Goal: Check status: Check status

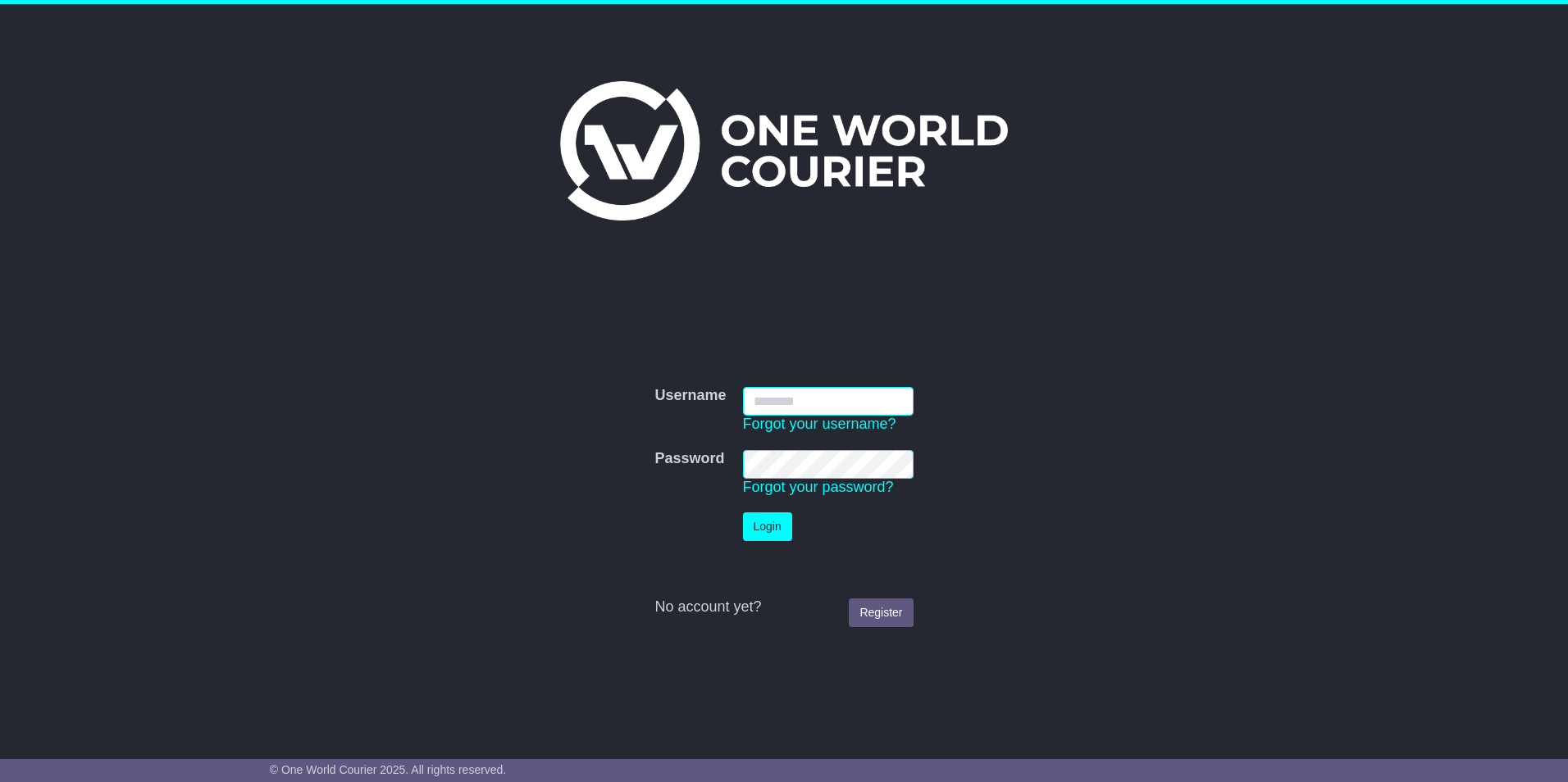
type input "******"
click at [758, 524] on button "Login" at bounding box center [767, 526] width 50 height 28
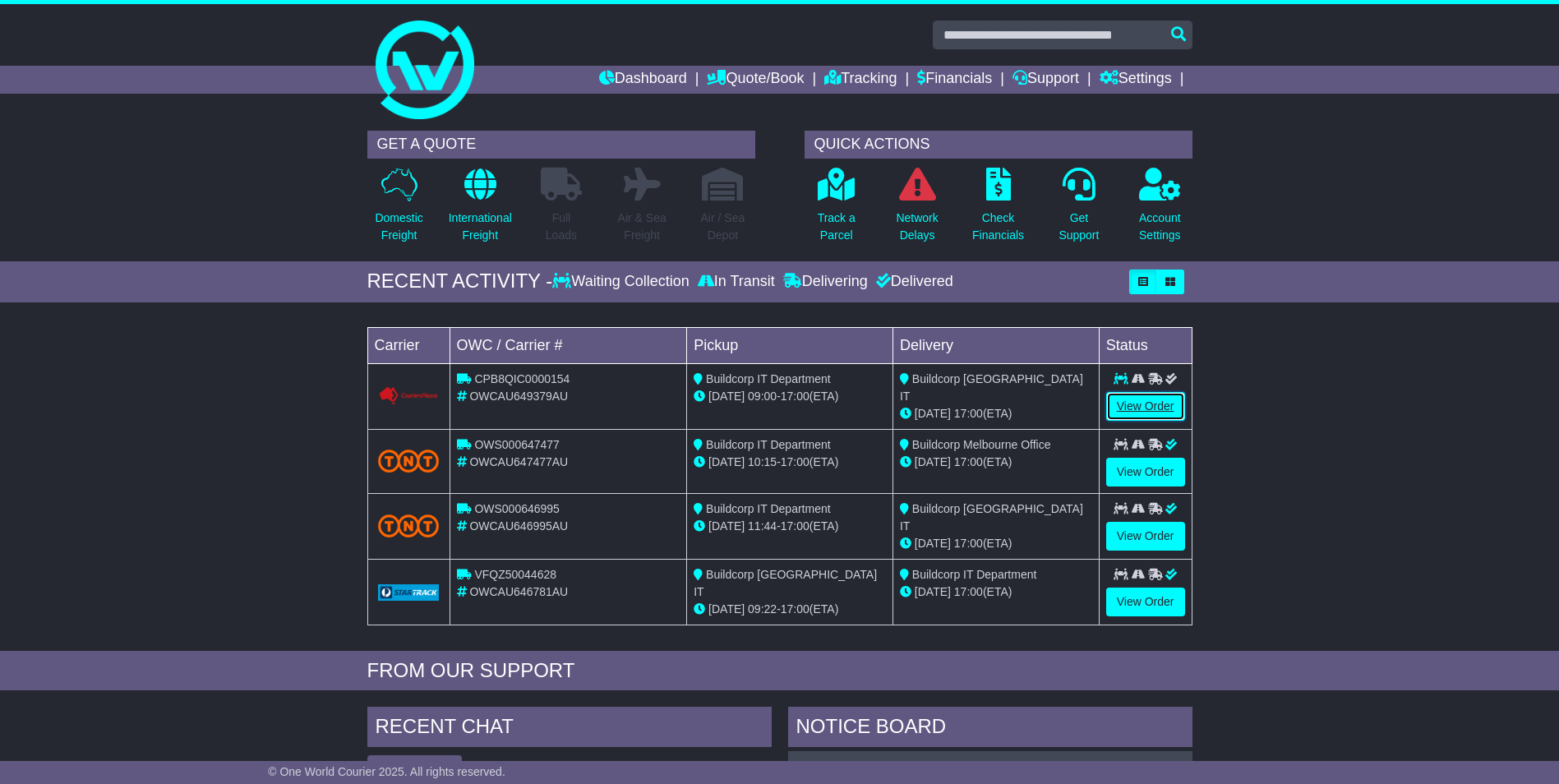
click at [1135, 398] on link "View Order" at bounding box center [1146, 406] width 79 height 29
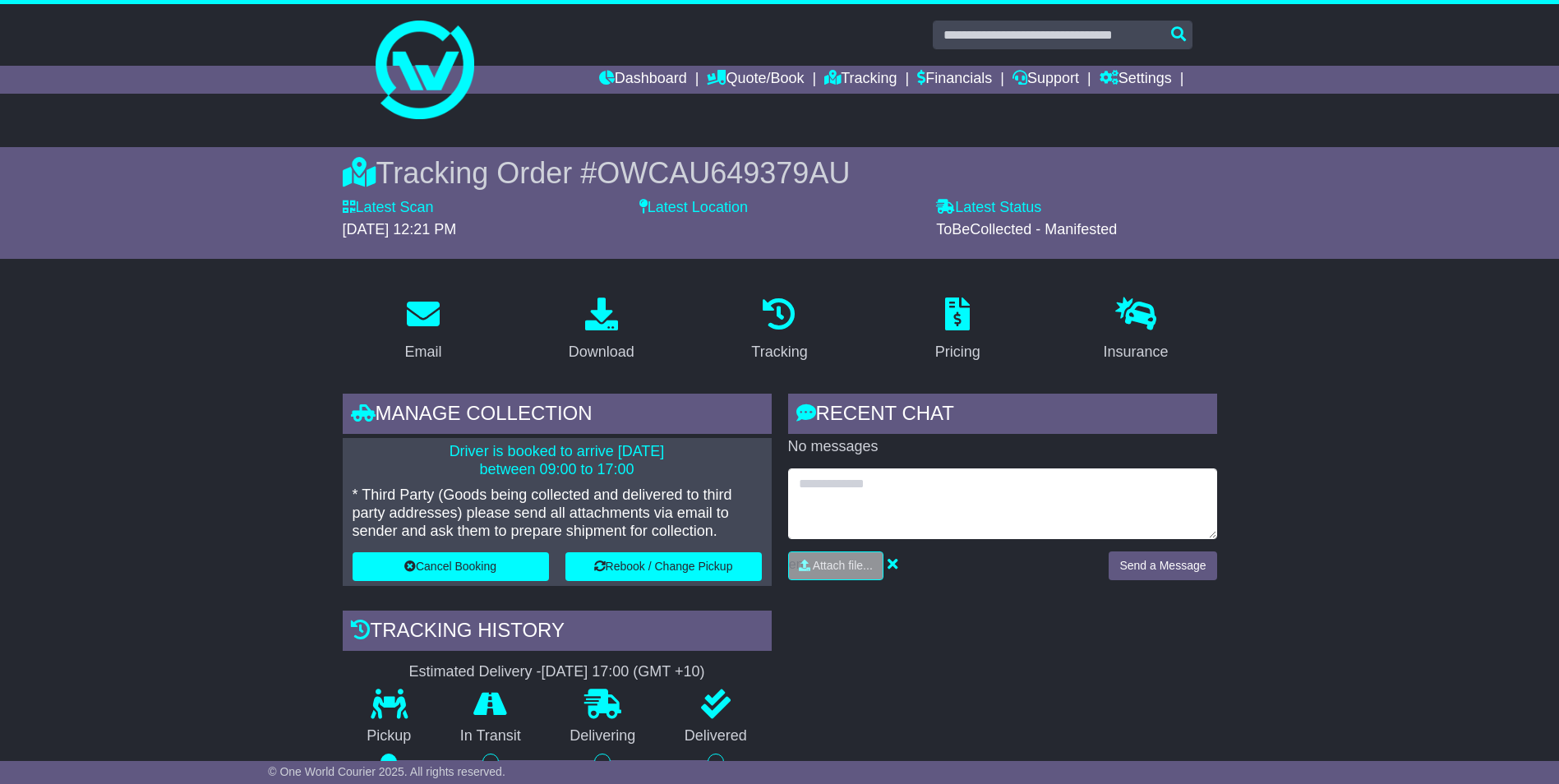
click at [859, 482] on textarea at bounding box center [1003, 503] width 429 height 71
click at [896, 485] on textarea at bounding box center [1003, 503] width 429 height 71
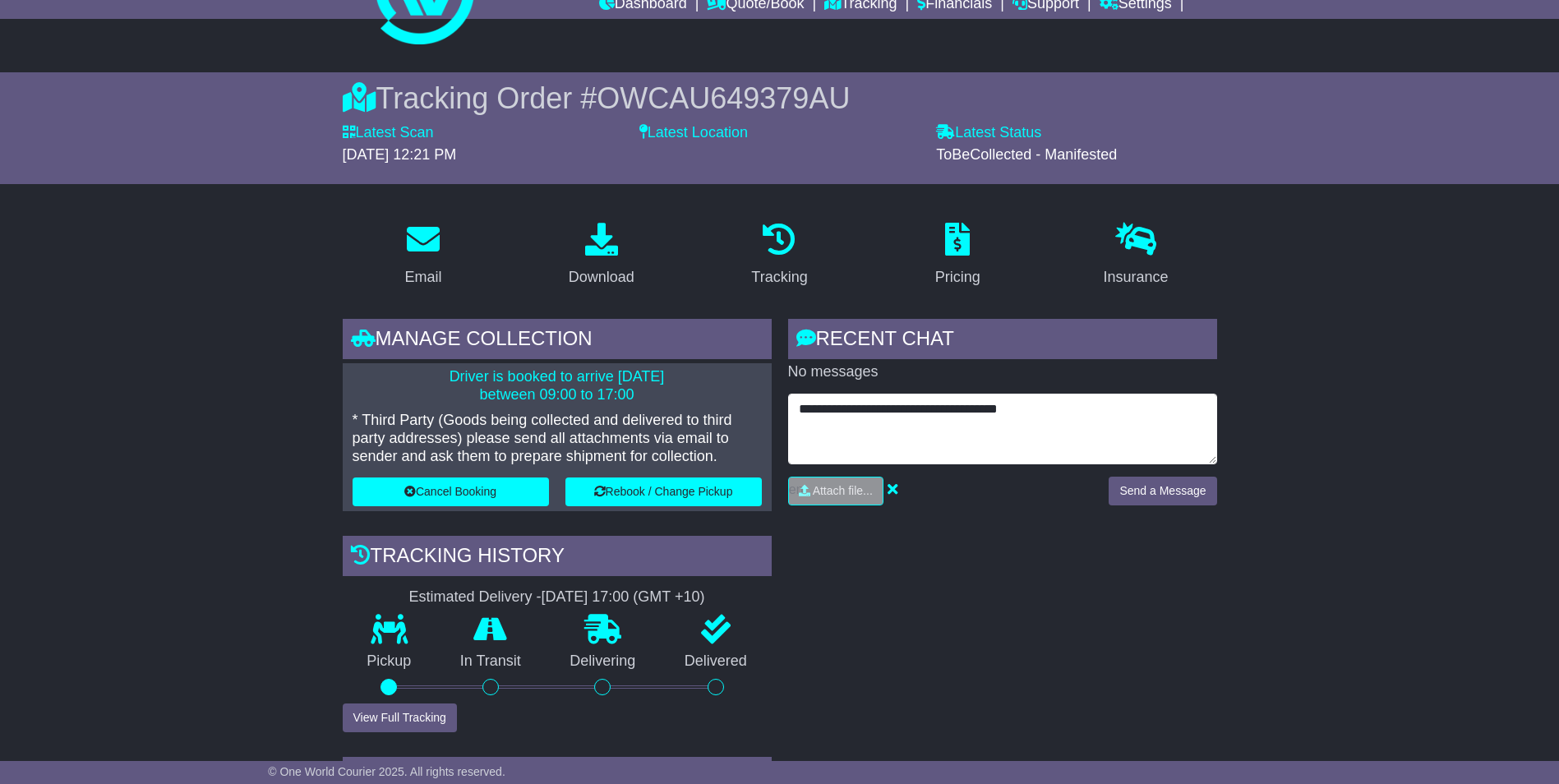
scroll to position [165, 0]
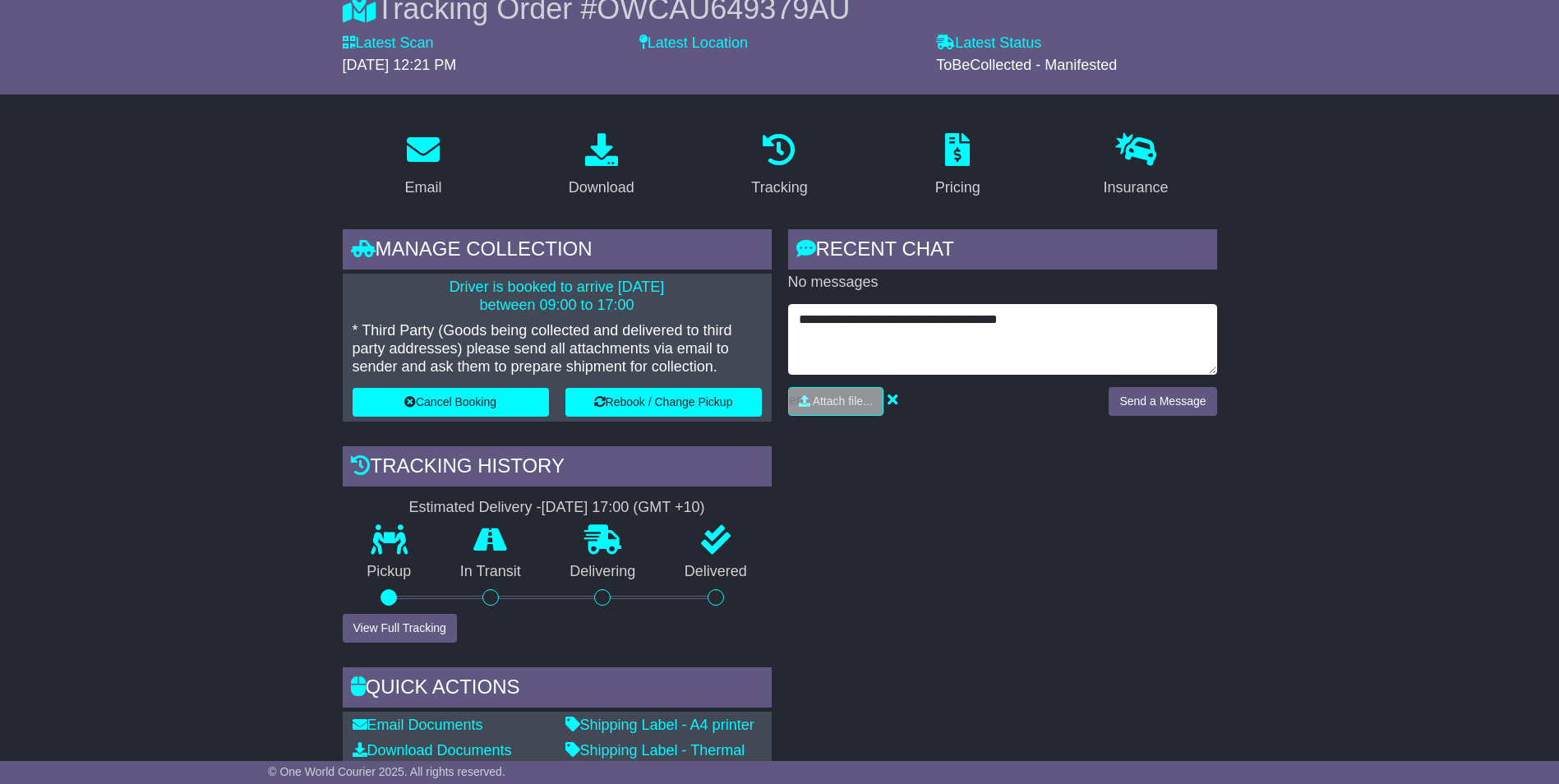
type textarea "**********"
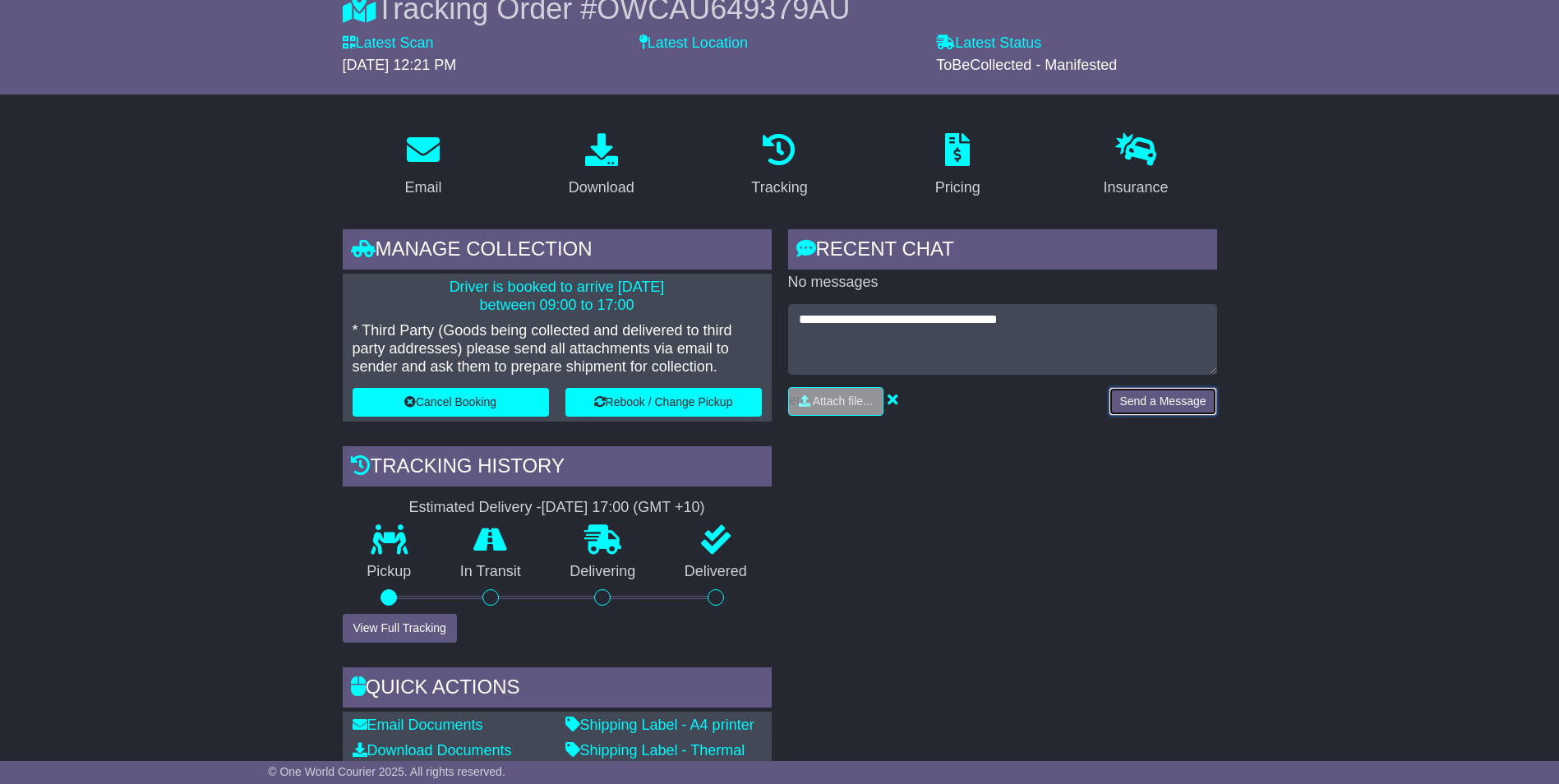
click at [1199, 396] on button "Send a Message" at bounding box center [1162, 401] width 108 height 29
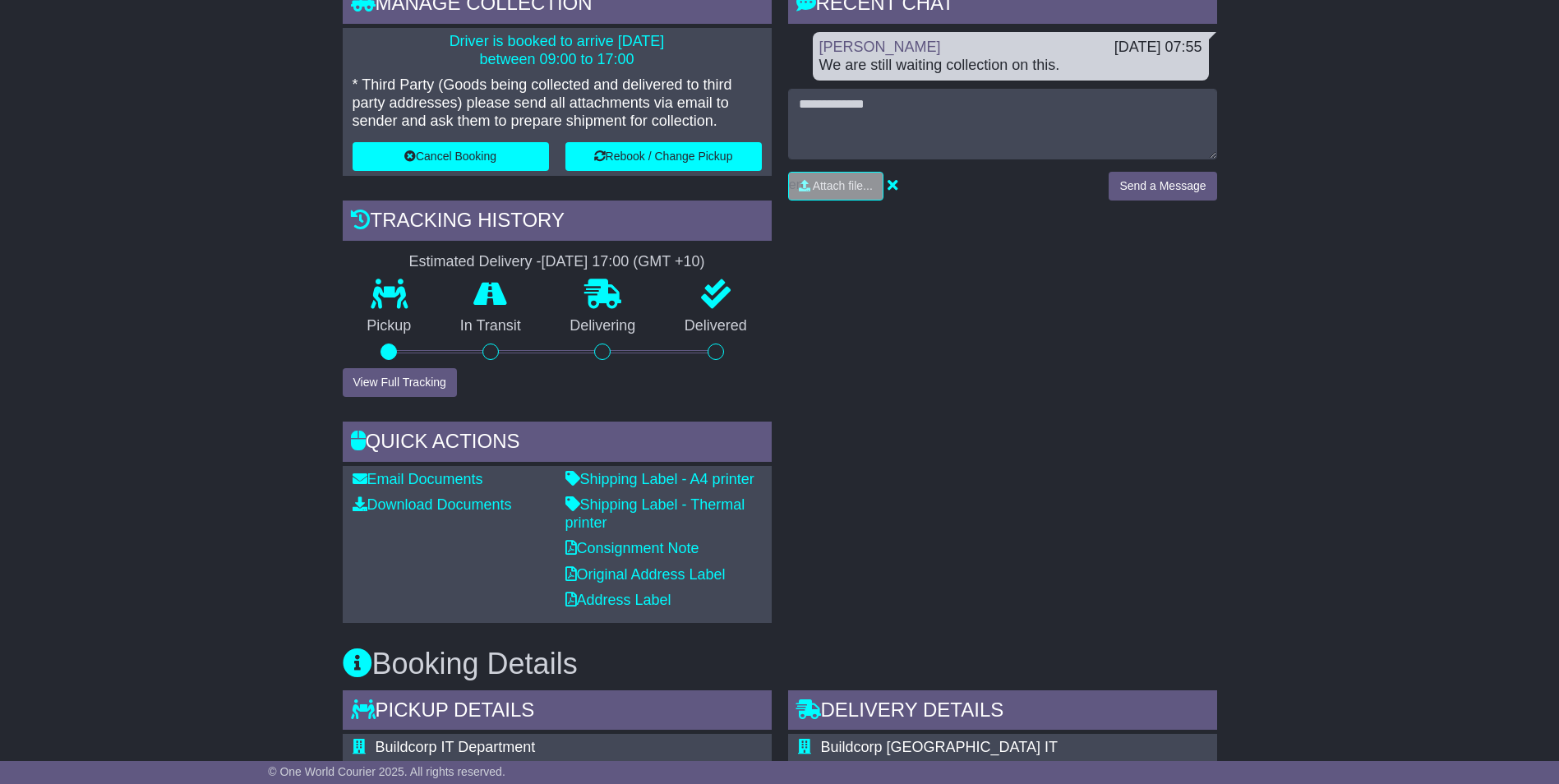
scroll to position [411, 0]
click at [386, 386] on button "View Full Tracking" at bounding box center [399, 381] width 114 height 29
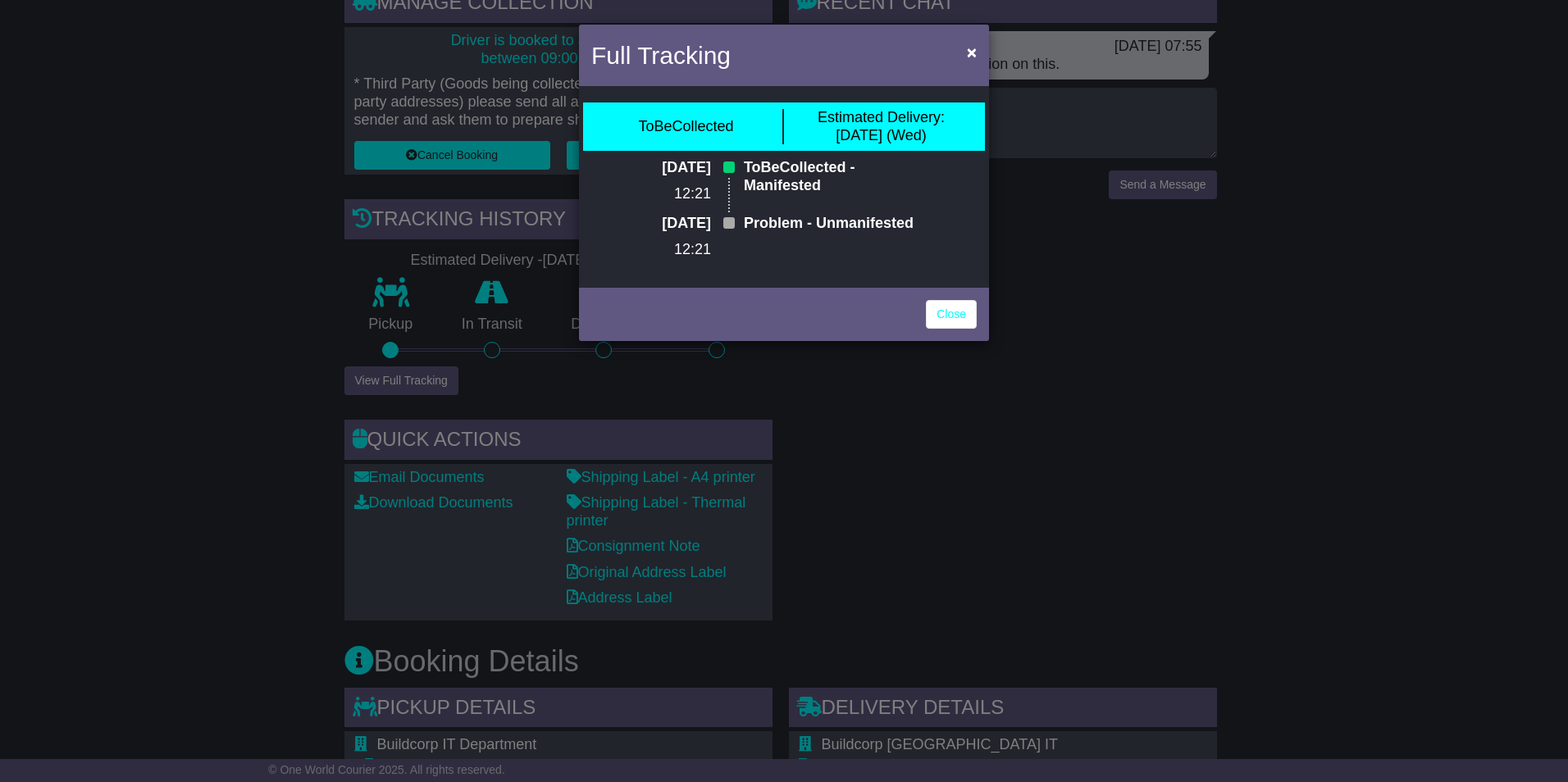
click at [859, 233] on p "Problem - Unmanifested" at bounding box center [832, 224] width 177 height 18
click at [909, 233] on p "Problem - Unmanifested" at bounding box center [832, 224] width 177 height 18
click at [798, 263] on div "Problem - Unmanifested" at bounding box center [832, 242] width 194 height 56
click at [978, 44] on button "×" at bounding box center [971, 51] width 27 height 34
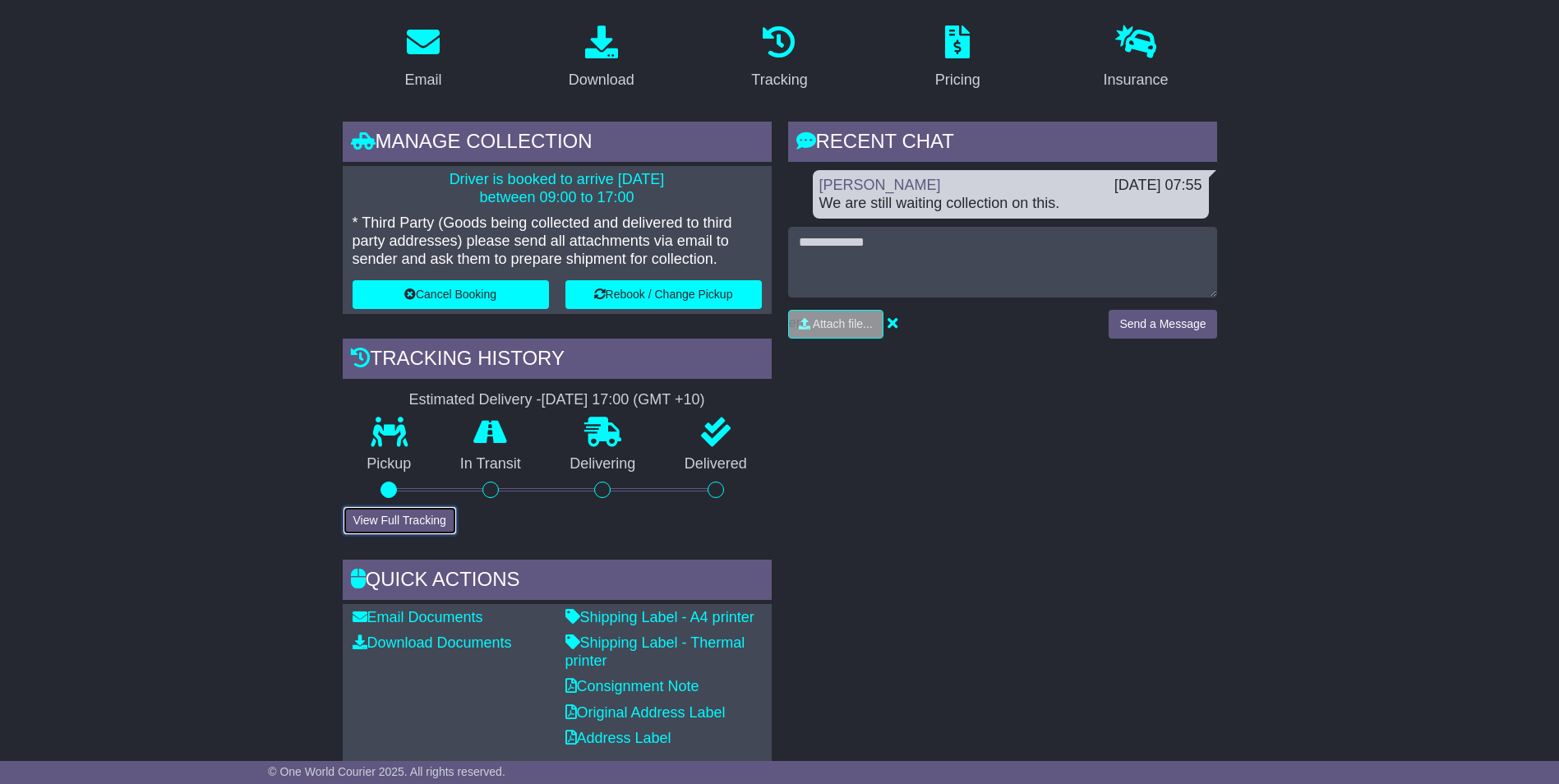
scroll to position [0, 0]
